Goal: Task Accomplishment & Management: Manage account settings

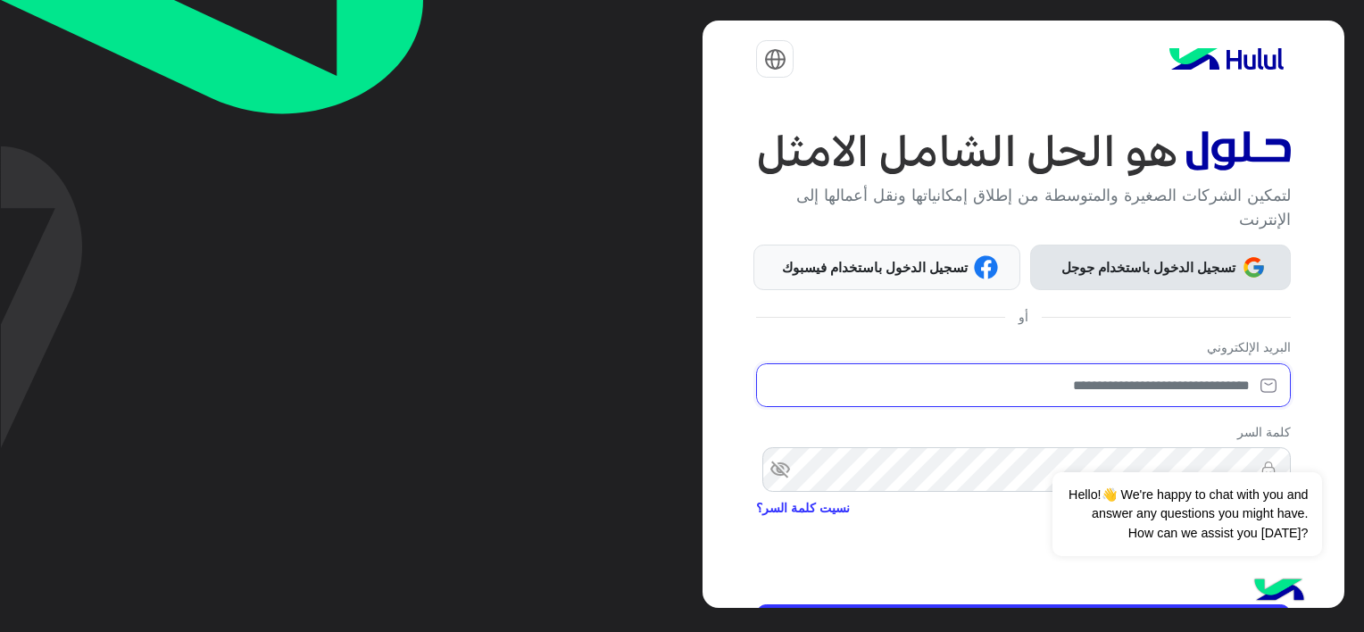
type input "**********"
click at [1079, 258] on span "تسجيل الدخول باستخدام جوجل" at bounding box center [1147, 267] width 187 height 21
